Goal: Information Seeking & Learning: Learn about a topic

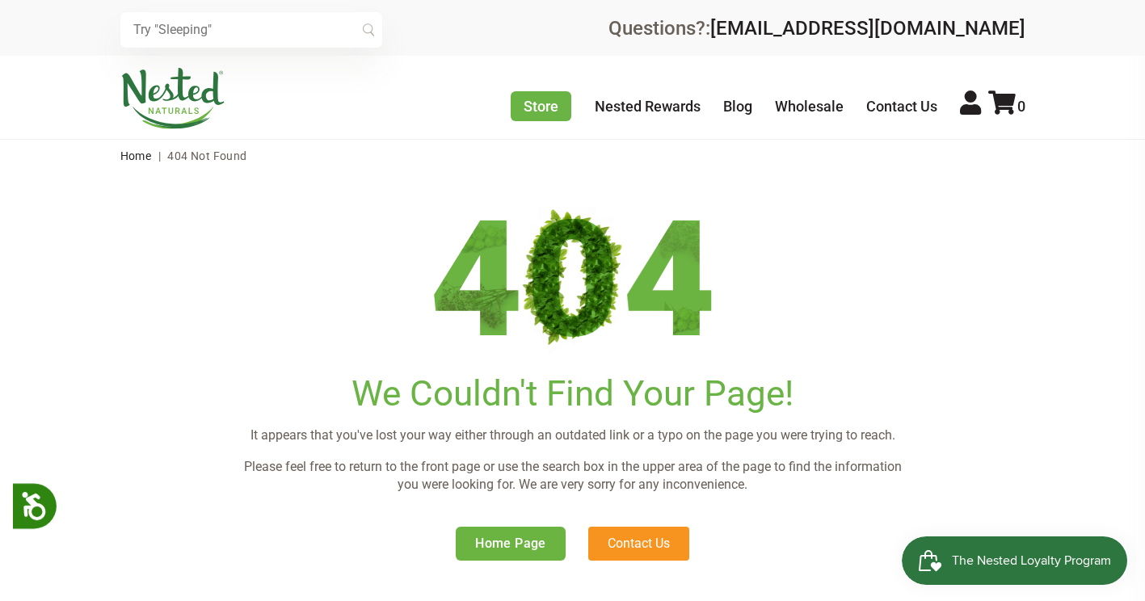
click at [527, 530] on link "Home Page" at bounding box center [511, 544] width 110 height 34
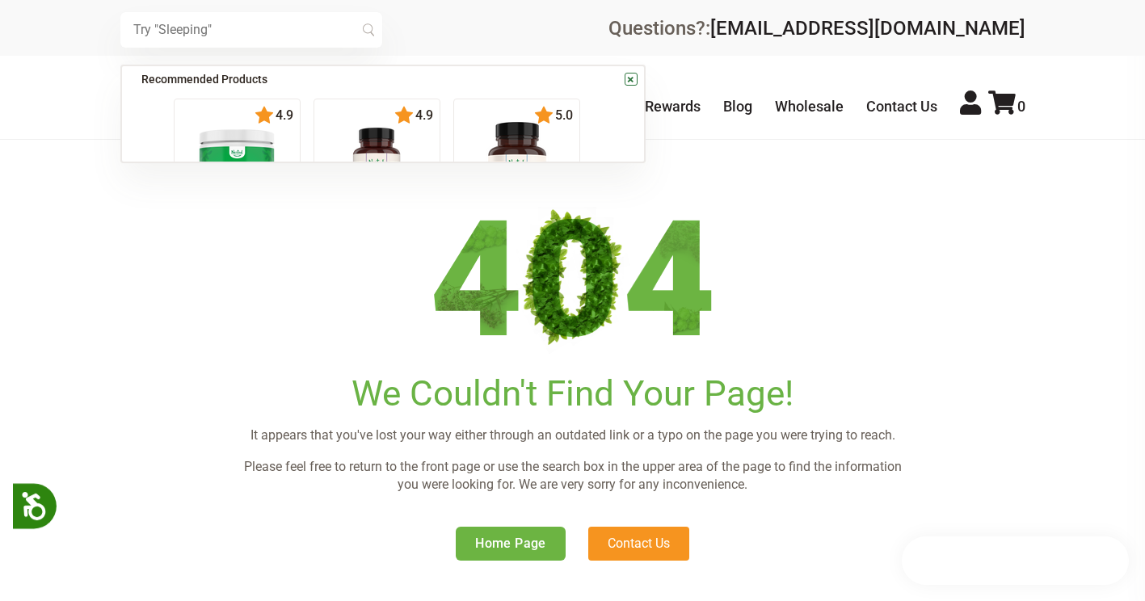
click at [236, 46] on input "text" at bounding box center [251, 30] width 262 height 36
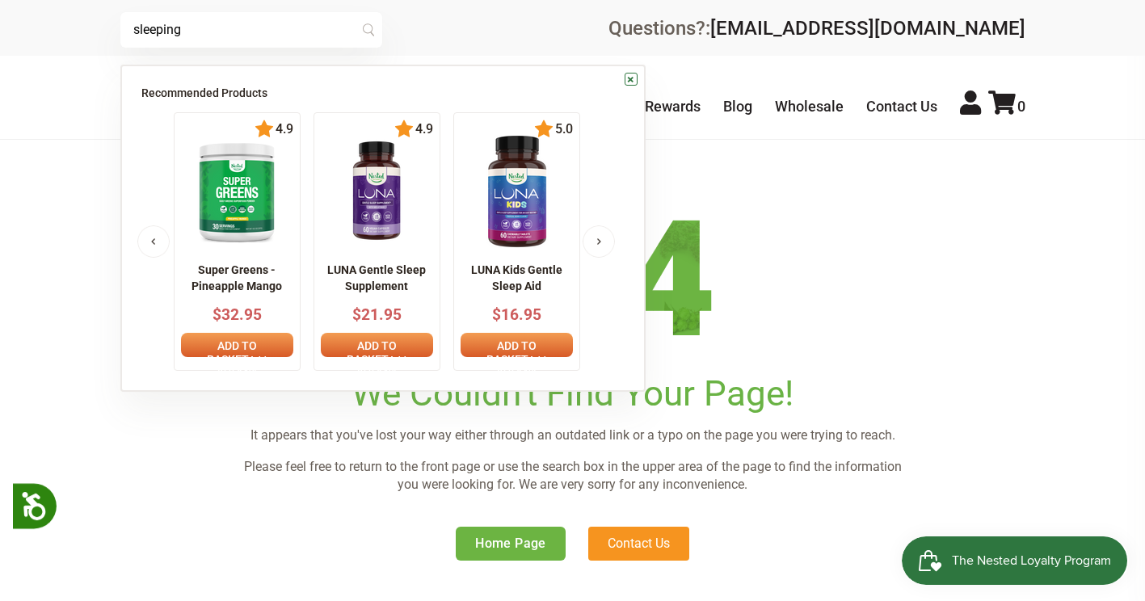
type input "sleeping"
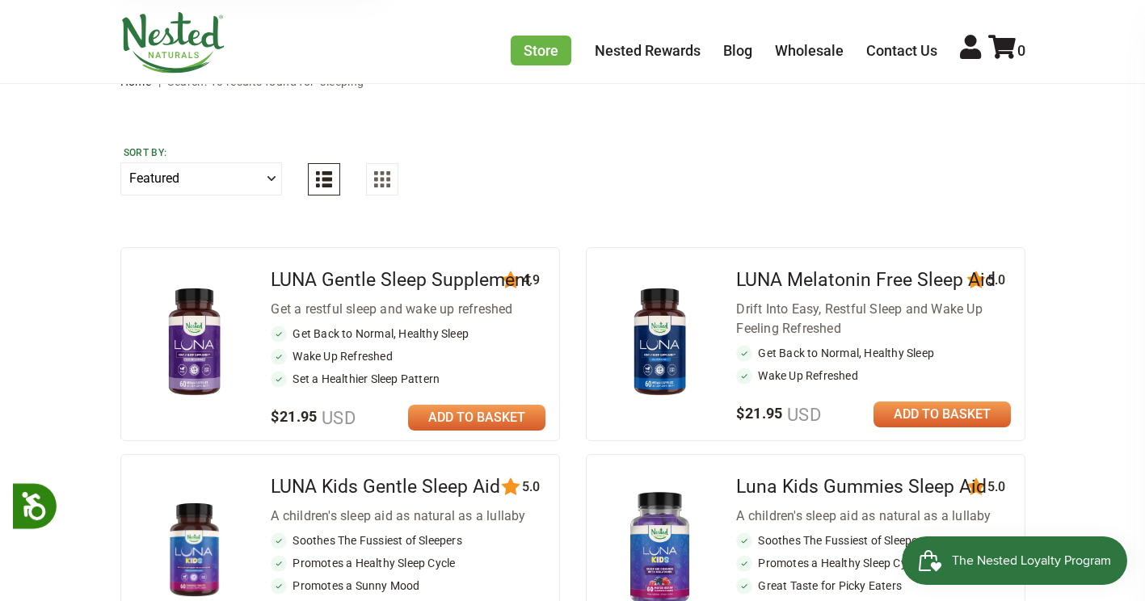
scroll to position [74, 0]
click at [661, 339] on img at bounding box center [659, 343] width 95 height 124
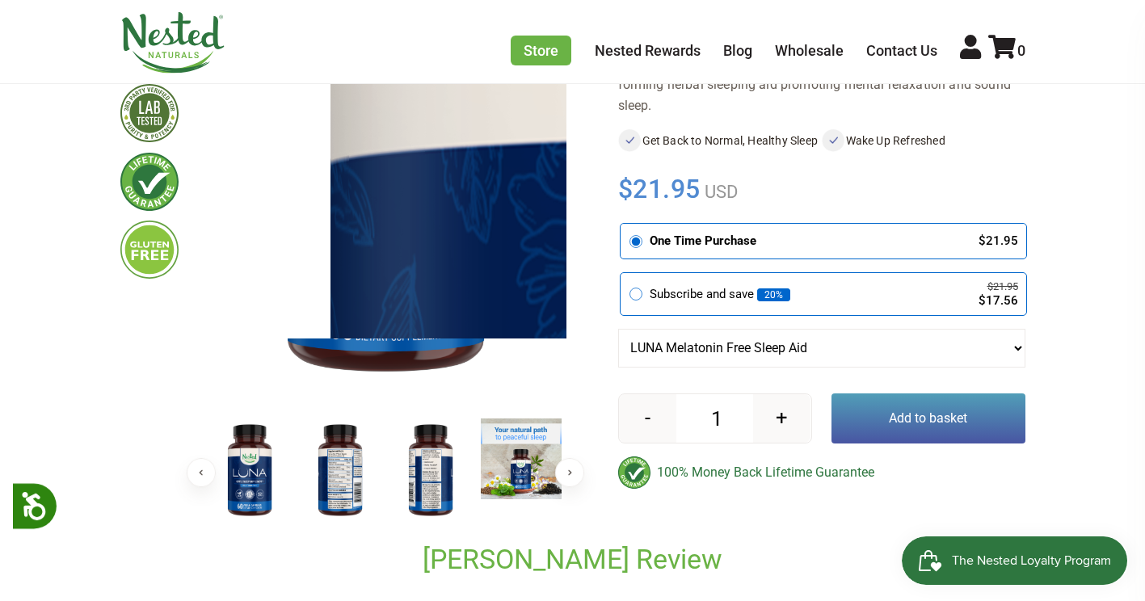
scroll to position [277, 0]
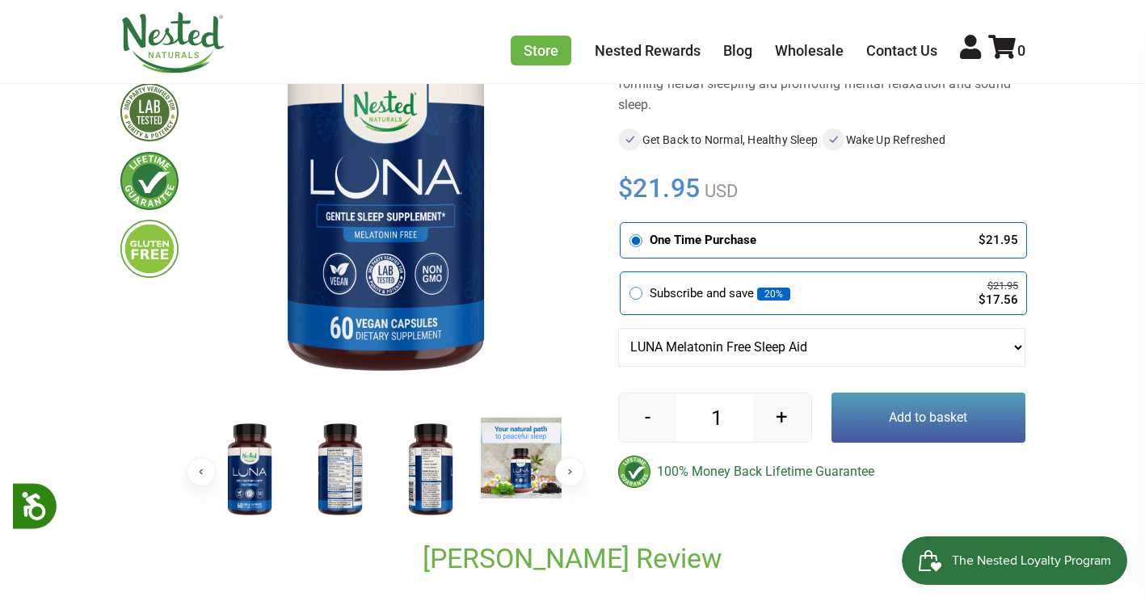
click at [342, 493] on img at bounding box center [340, 470] width 81 height 105
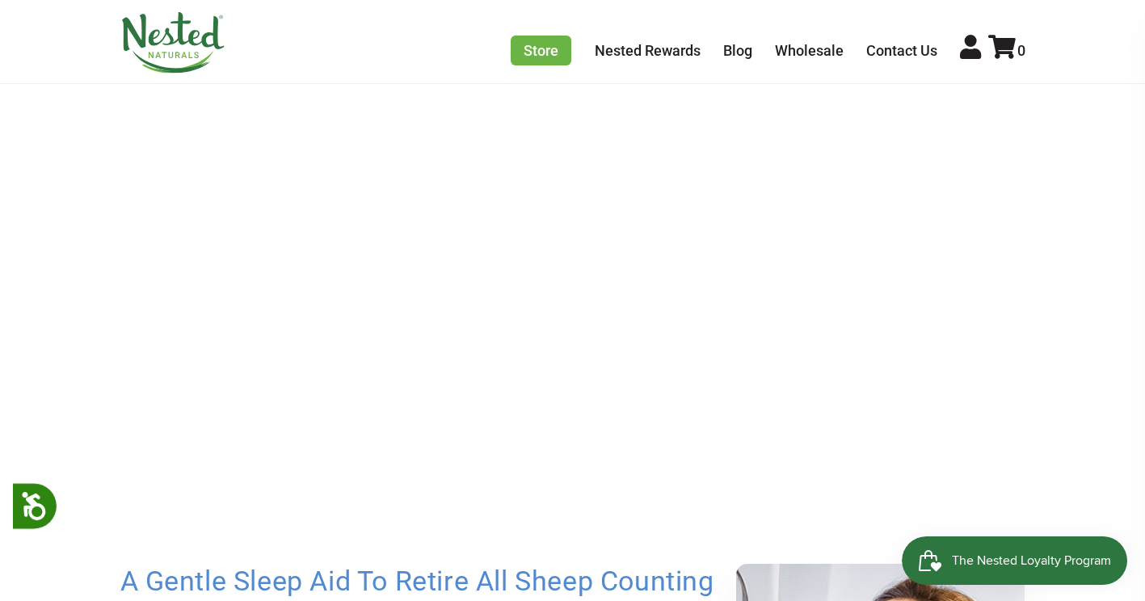
scroll to position [773, 0]
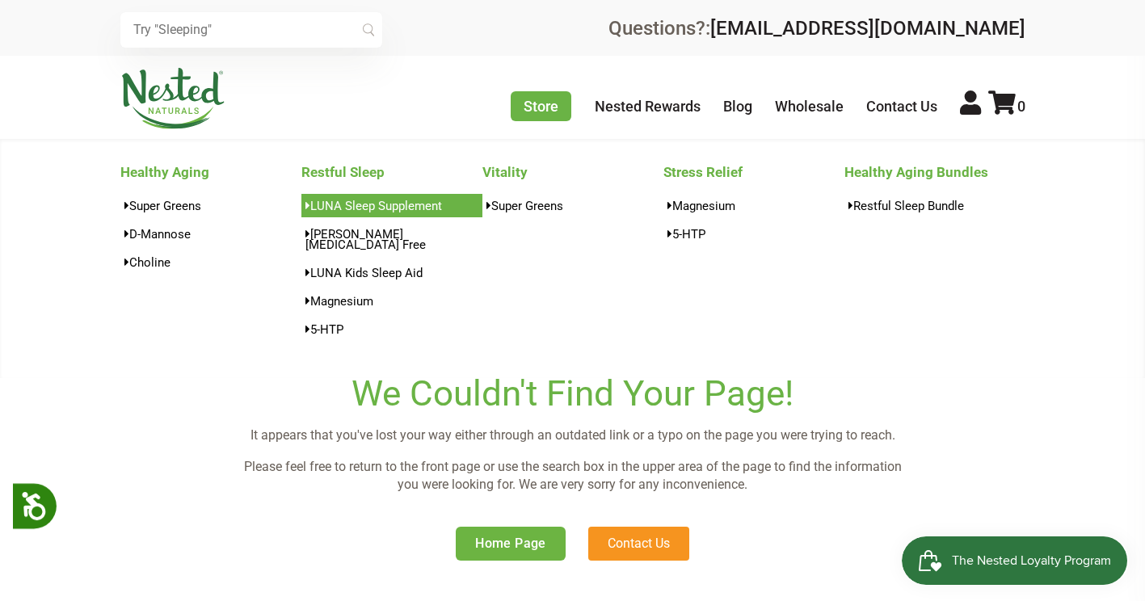
click at [390, 206] on link "LUNA Sleep Supplement" at bounding box center [391, 205] width 181 height 23
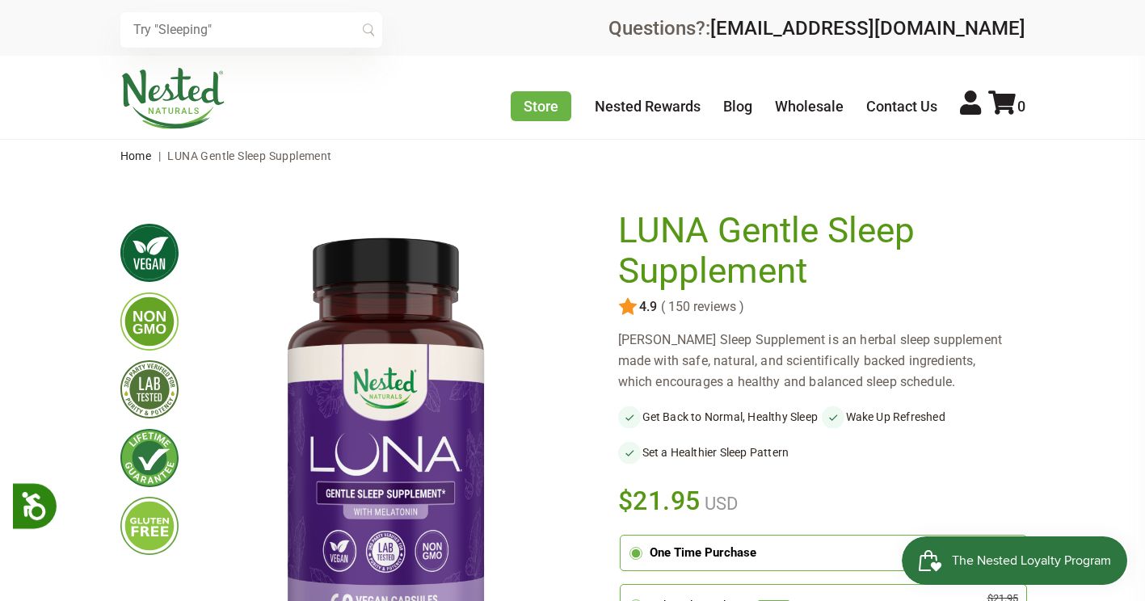
scroll to position [258, 0]
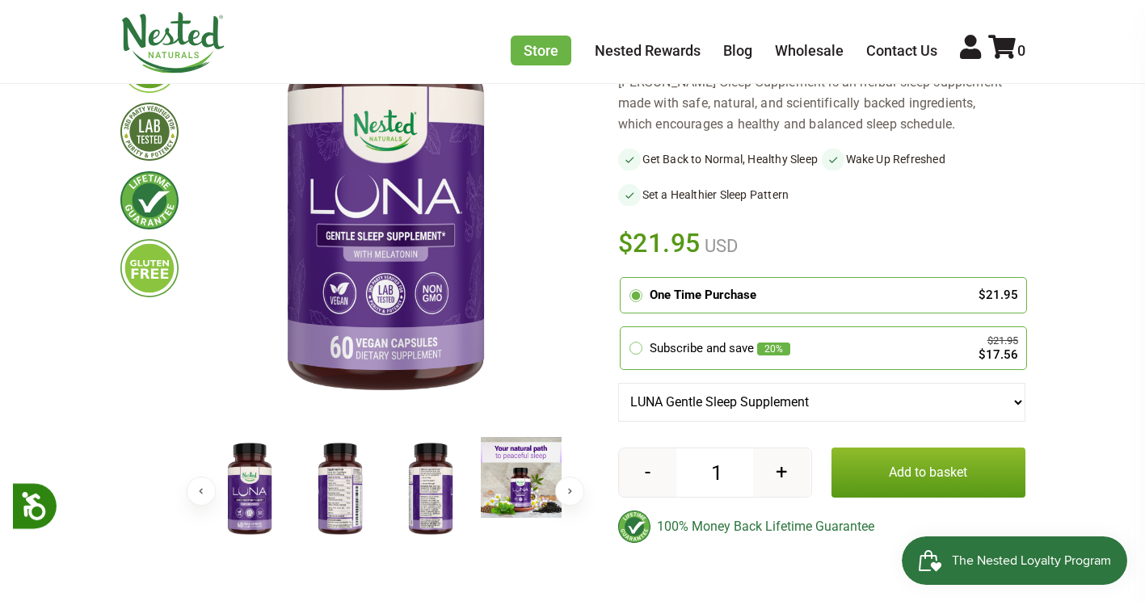
click at [350, 496] on img at bounding box center [340, 489] width 81 height 105
